Goal: Information Seeking & Learning: Understand process/instructions

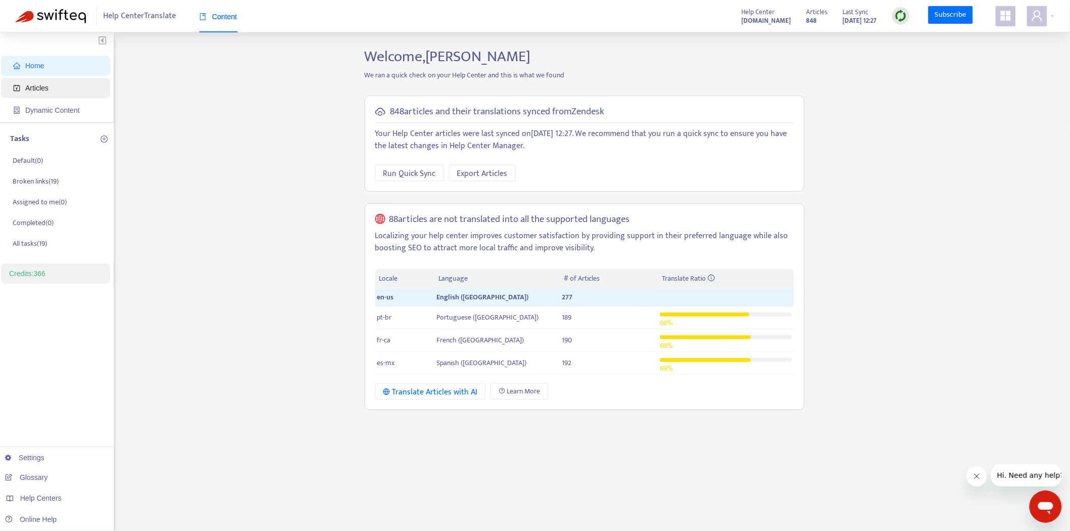
drag, startPoint x: 57, startPoint y: 86, endPoint x: 81, endPoint y: 91, distance: 24.8
click at [57, 86] on span "Articles" at bounding box center [57, 88] width 89 height 20
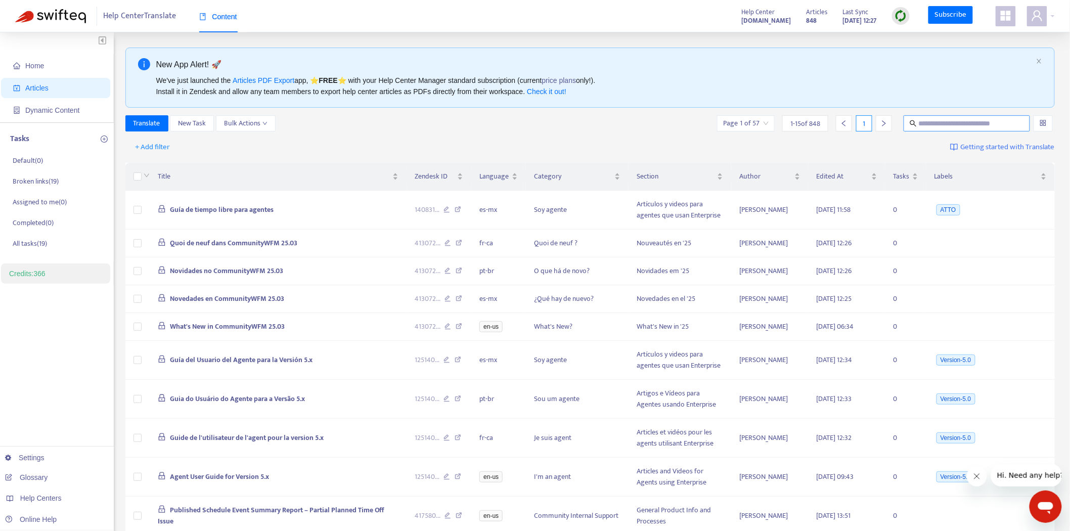
click at [1000, 125] on input "text" at bounding box center [966, 123] width 97 height 11
paste input "**********"
type input "**********"
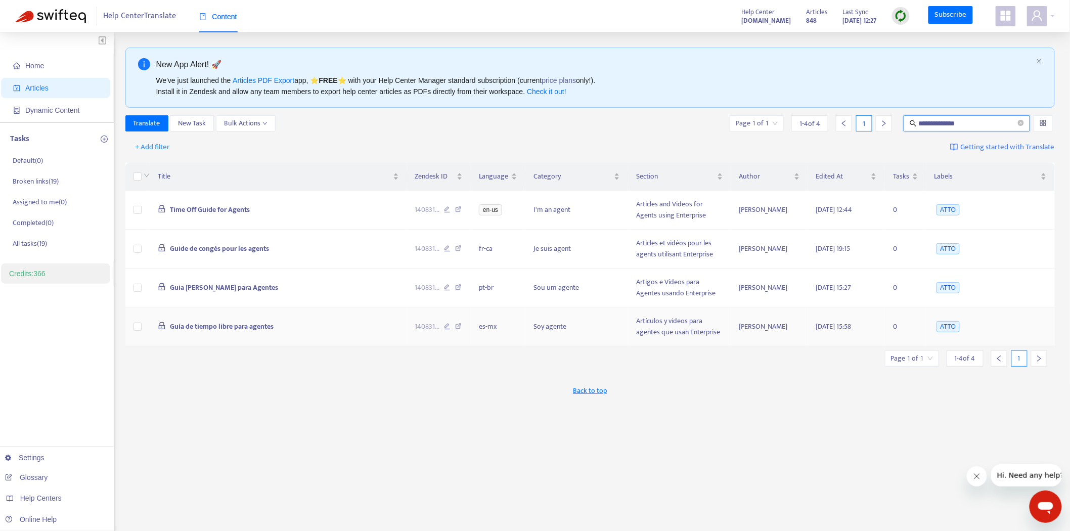
click at [244, 327] on span "Guía de tiempo libre para agentes" at bounding box center [222, 326] width 104 height 12
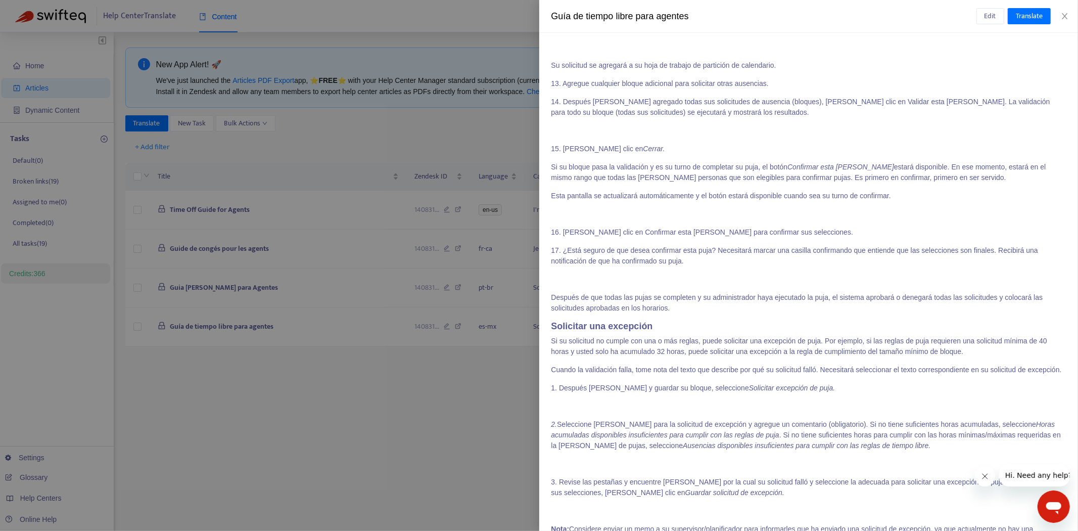
scroll to position [4711, 0]
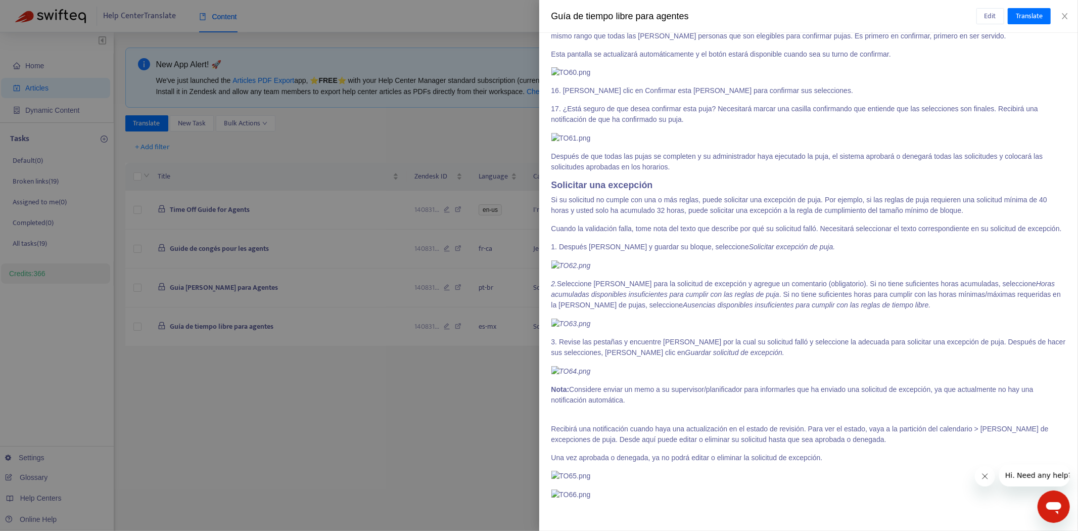
click at [392, 402] on div at bounding box center [539, 265] width 1078 height 531
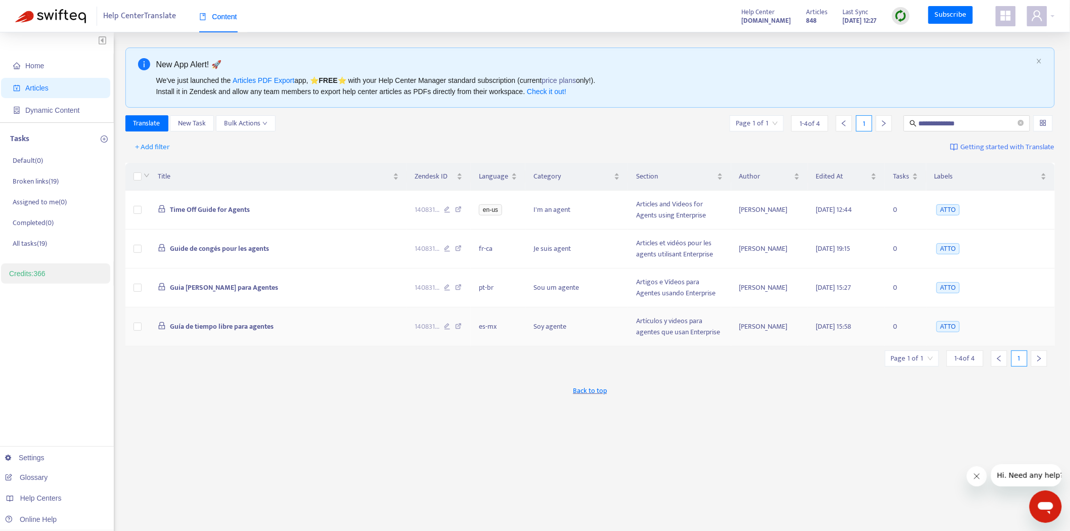
click at [457, 326] on icon at bounding box center [458, 327] width 7 height 9
click at [215, 287] on span "Guia [PERSON_NAME] para Agentes" at bounding box center [224, 288] width 108 height 12
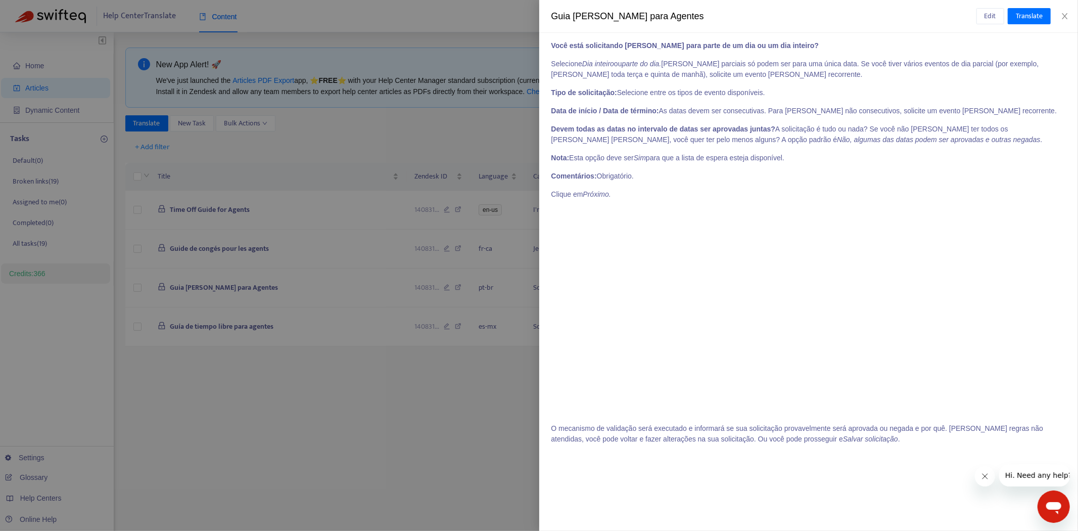
scroll to position [842, 0]
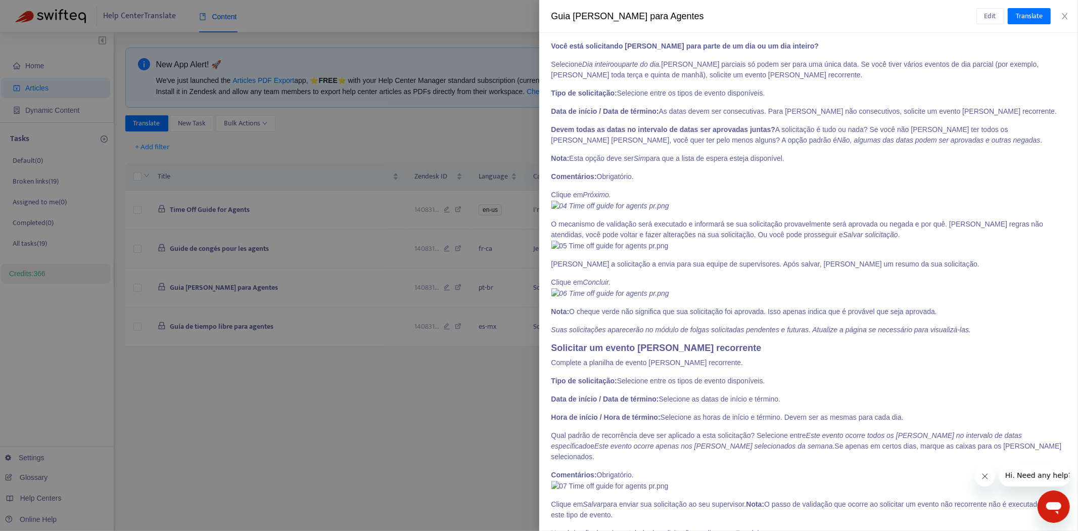
click at [259, 430] on div at bounding box center [539, 265] width 1078 height 531
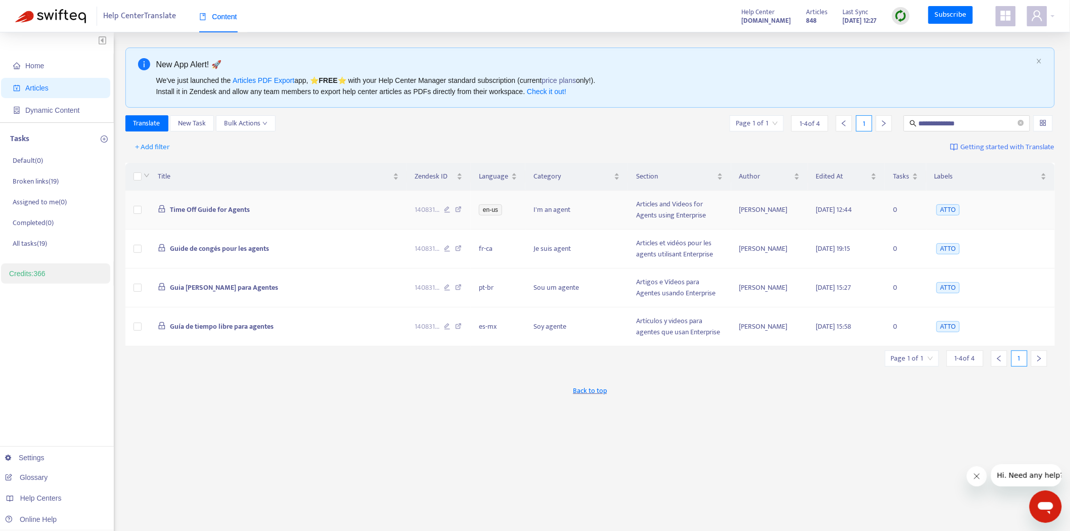
click at [233, 210] on span "Time Off Guide for Agents" at bounding box center [210, 210] width 80 height 12
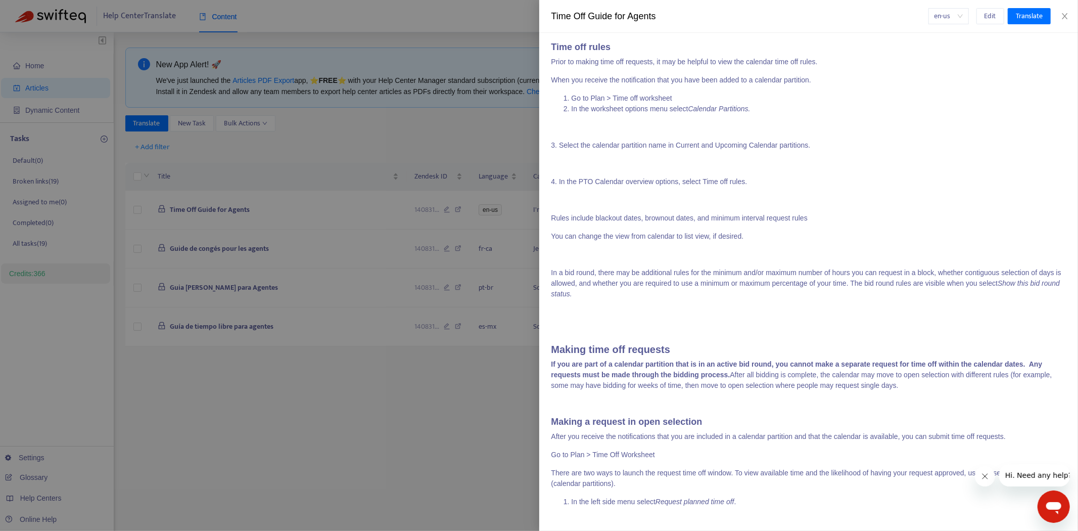
scroll to position [2078, 0]
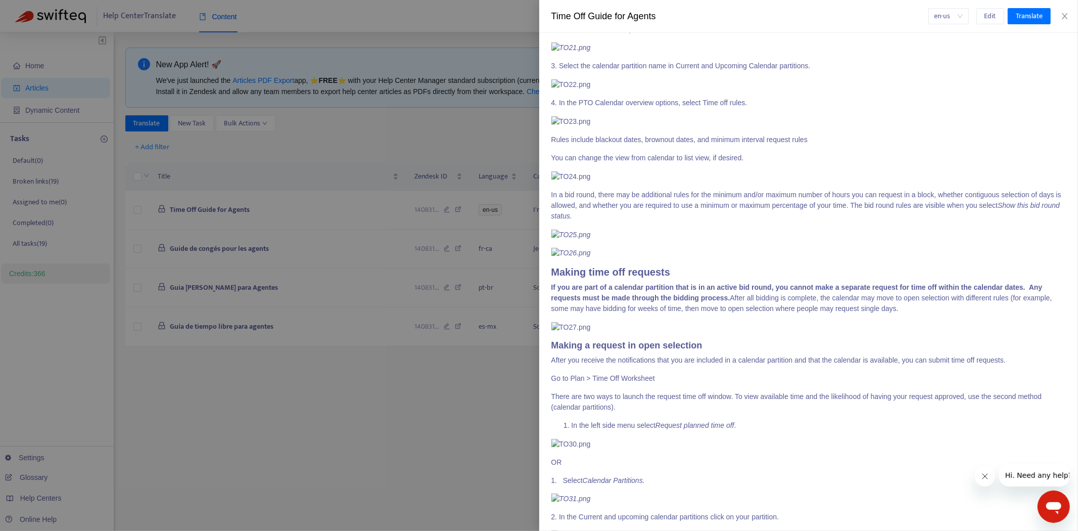
drag, startPoint x: 556, startPoint y: 254, endPoint x: 753, endPoint y: 214, distance: 200.7
click at [753, 214] on p "In a bid round, there may be additional rules for the minimum and/or maximum nu…" at bounding box center [808, 206] width 515 height 32
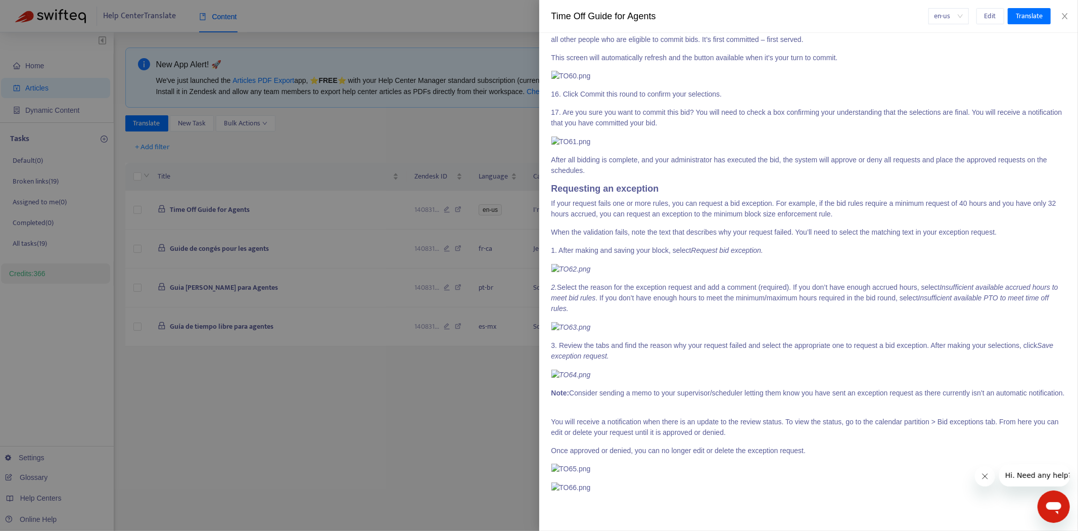
scroll to position [4509, 0]
click at [427, 397] on div at bounding box center [539, 265] width 1078 height 531
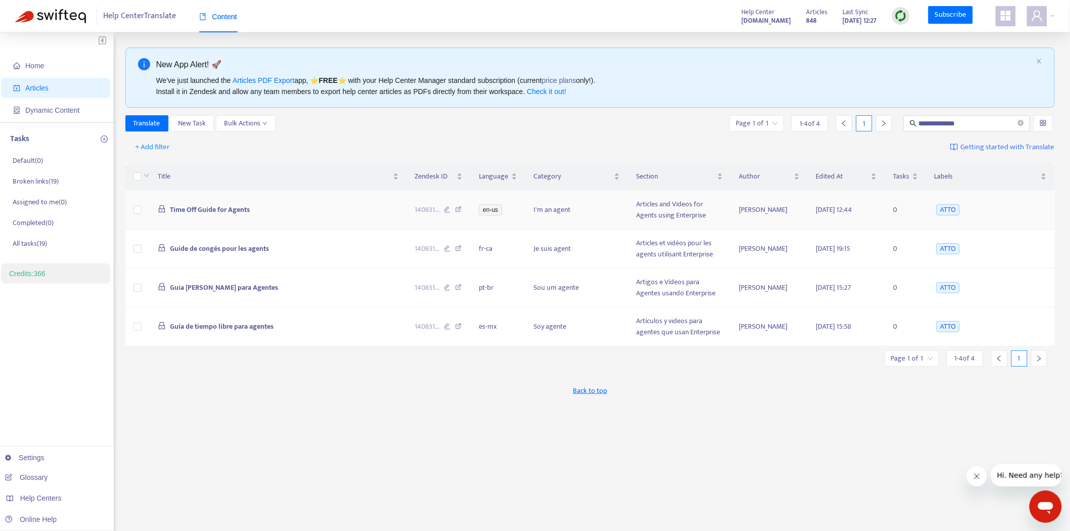
click at [224, 207] on span "Time Off Guide for Agents" at bounding box center [210, 210] width 80 height 12
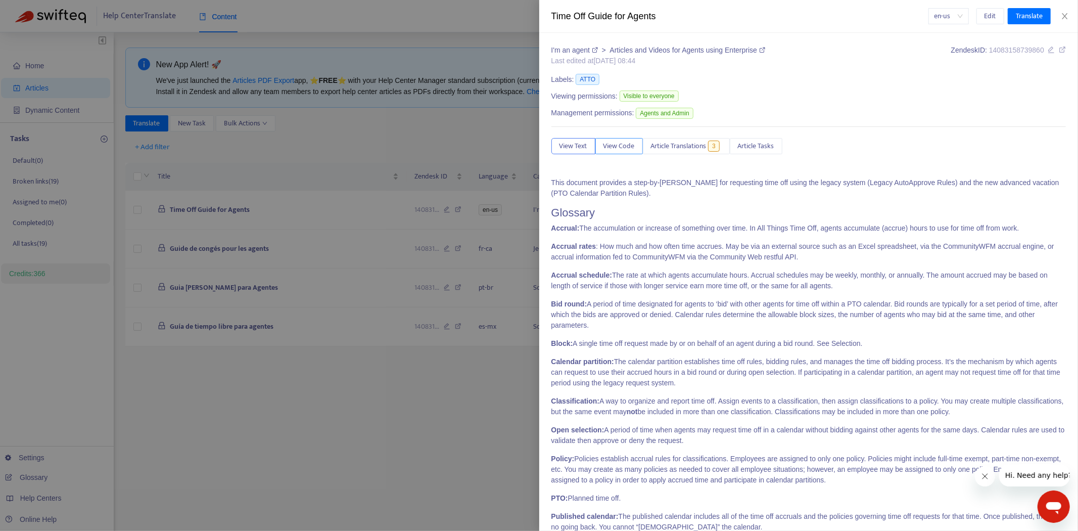
click at [616, 145] on span "View Code" at bounding box center [619, 146] width 31 height 11
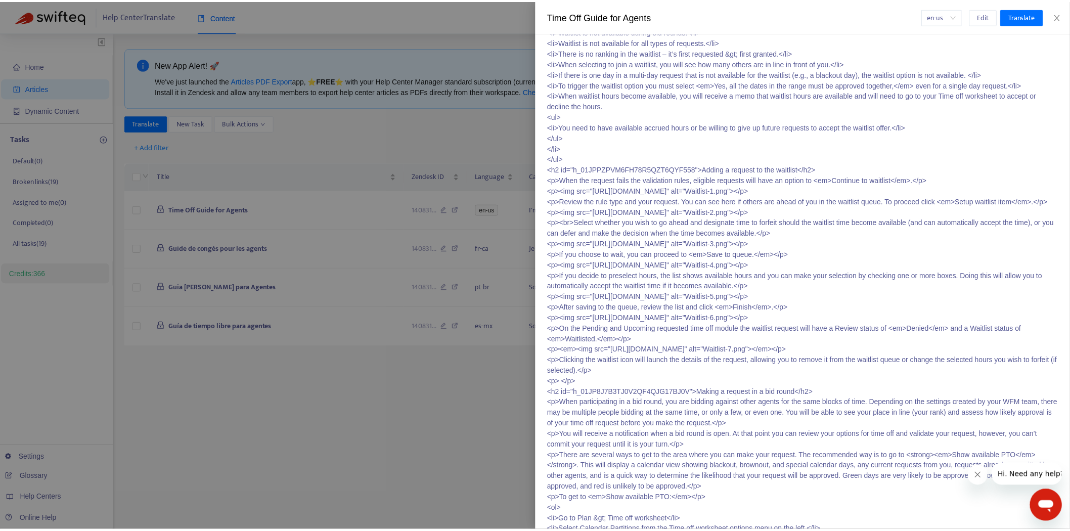
scroll to position [2302, 0]
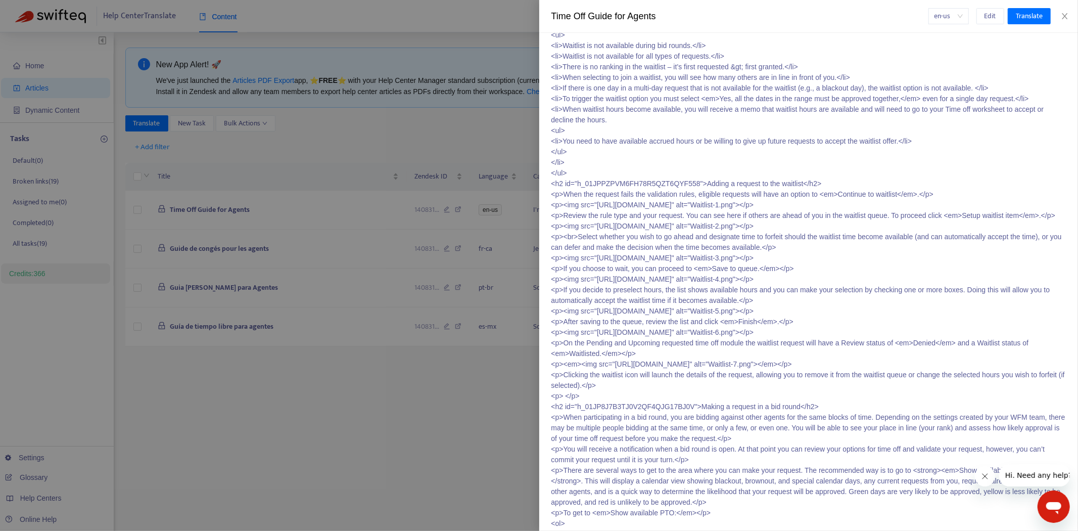
click at [1065, 18] on icon "close" at bounding box center [1065, 16] width 8 height 8
